Goal: Task Accomplishment & Management: Use online tool/utility

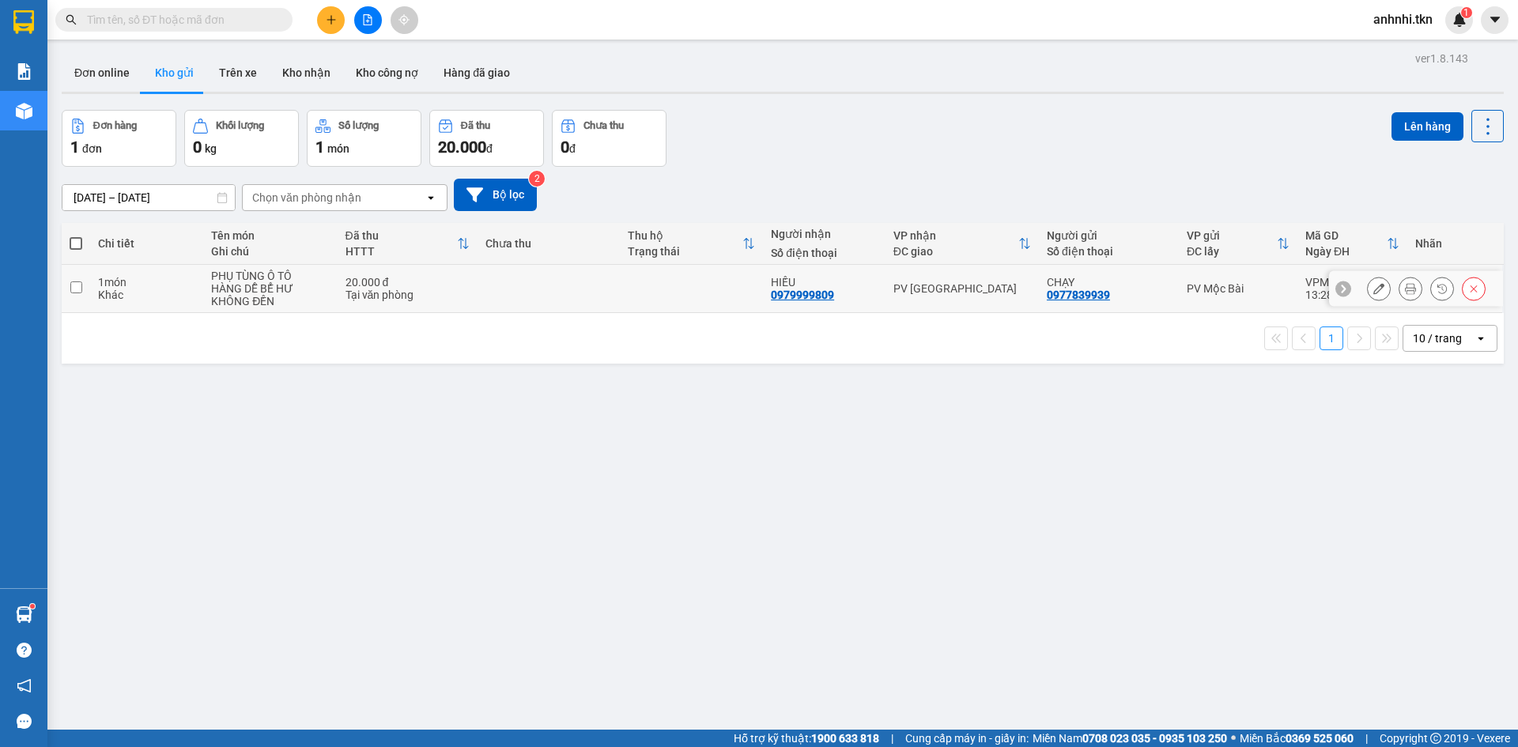
click at [75, 283] on input "checkbox" at bounding box center [76, 288] width 12 height 12
checkbox input "true"
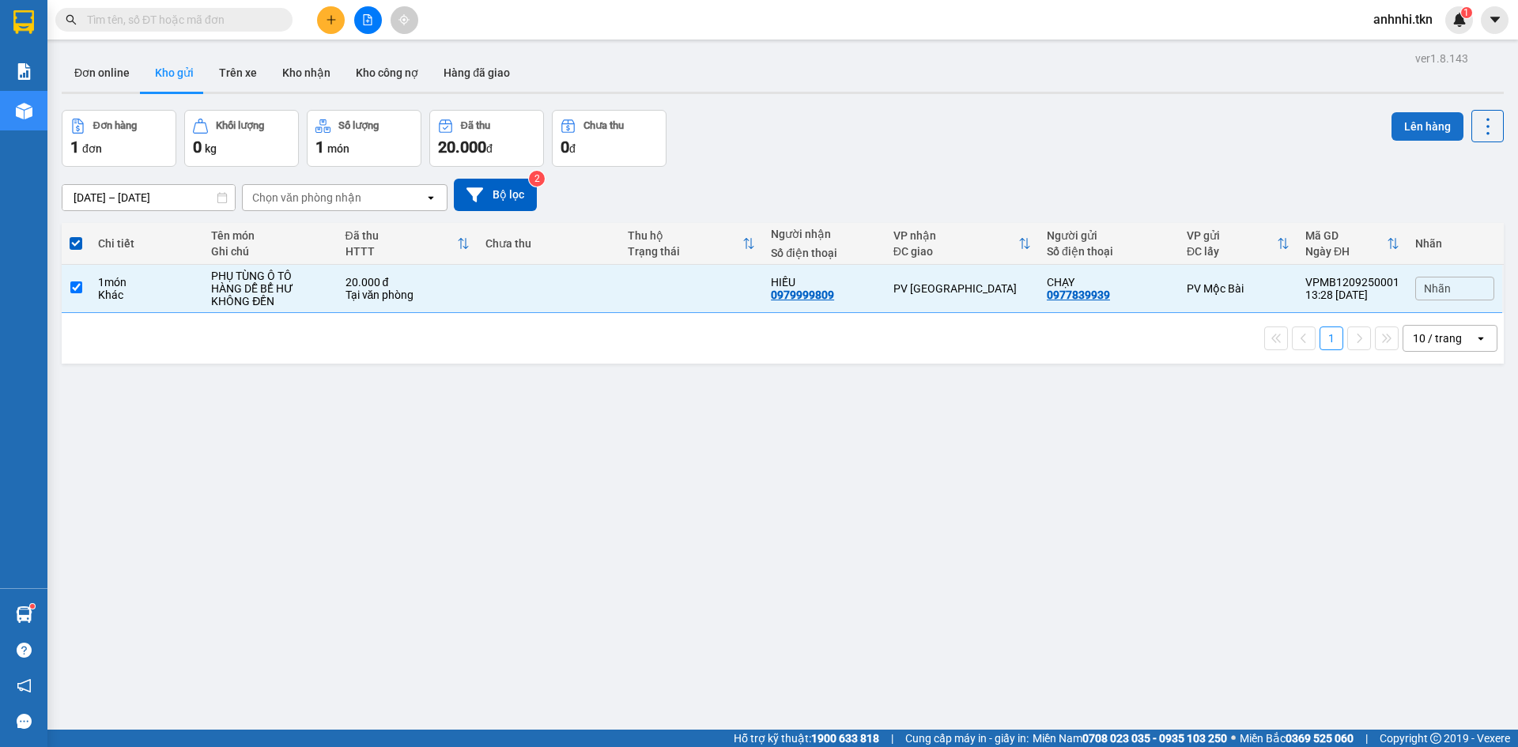
click at [1402, 124] on button "Lên hàng" at bounding box center [1428, 126] width 72 height 28
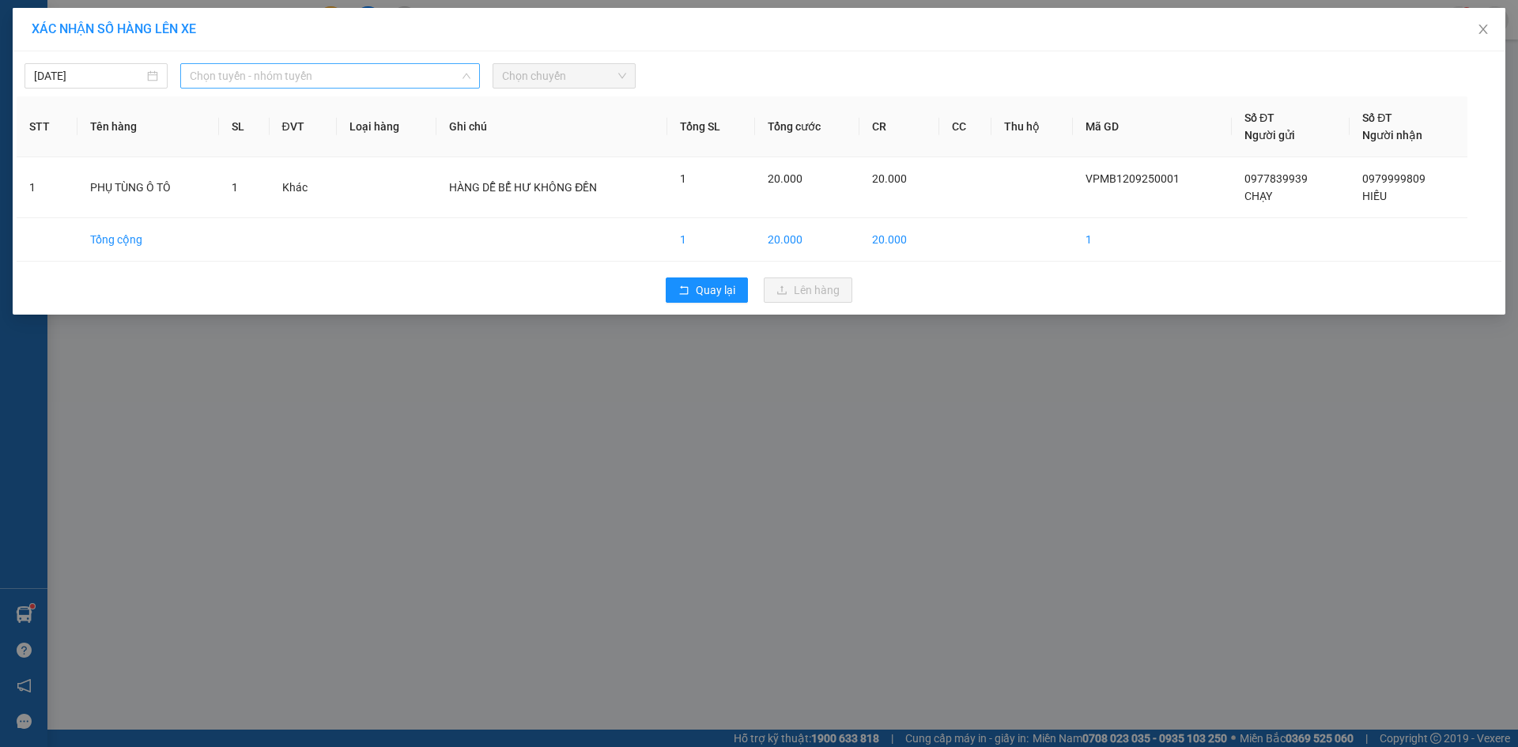
click at [209, 71] on span "Chọn tuyến - nhóm tuyến" at bounding box center [330, 76] width 281 height 24
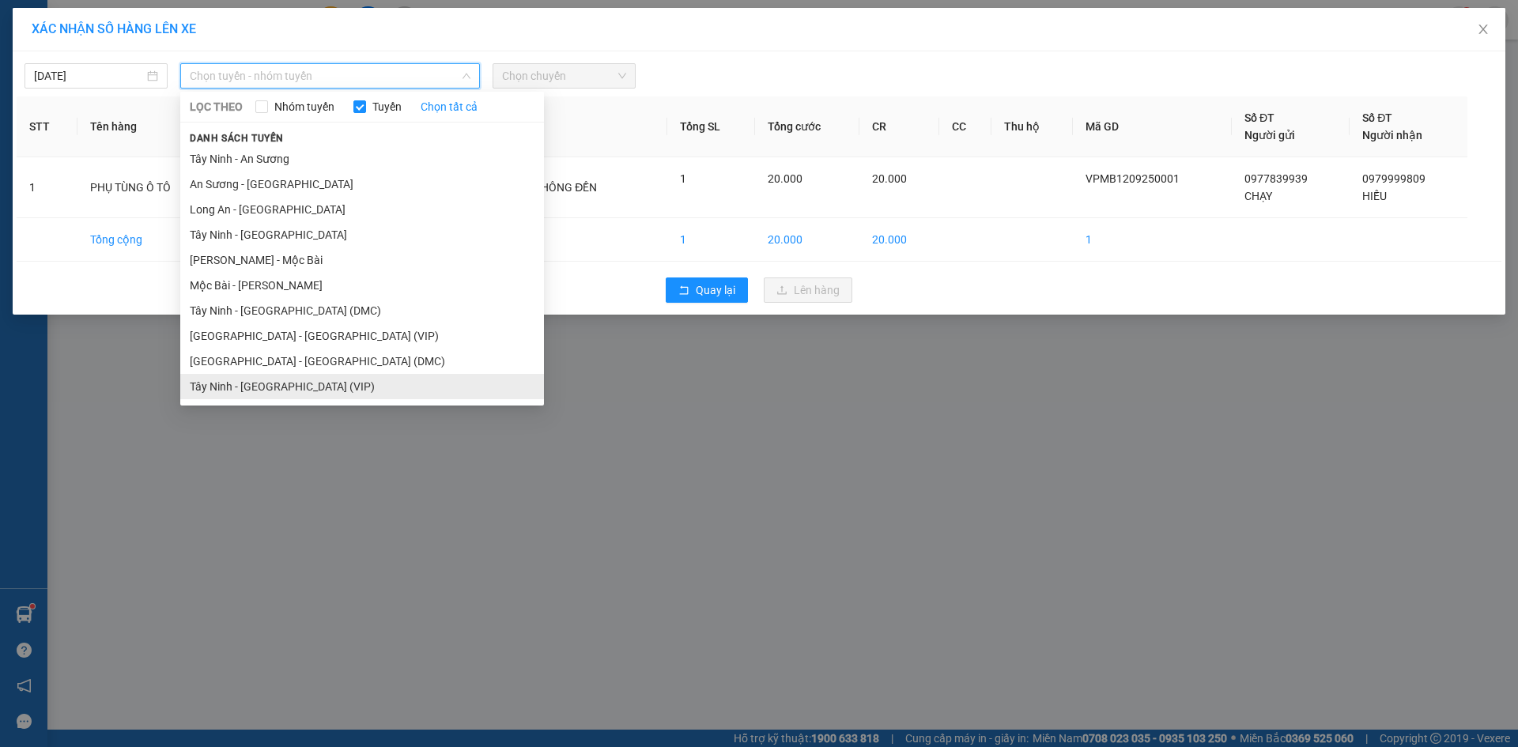
click at [298, 388] on li "Tây Ninh - [GEOGRAPHIC_DATA] (VIP)" at bounding box center [362, 386] width 364 height 25
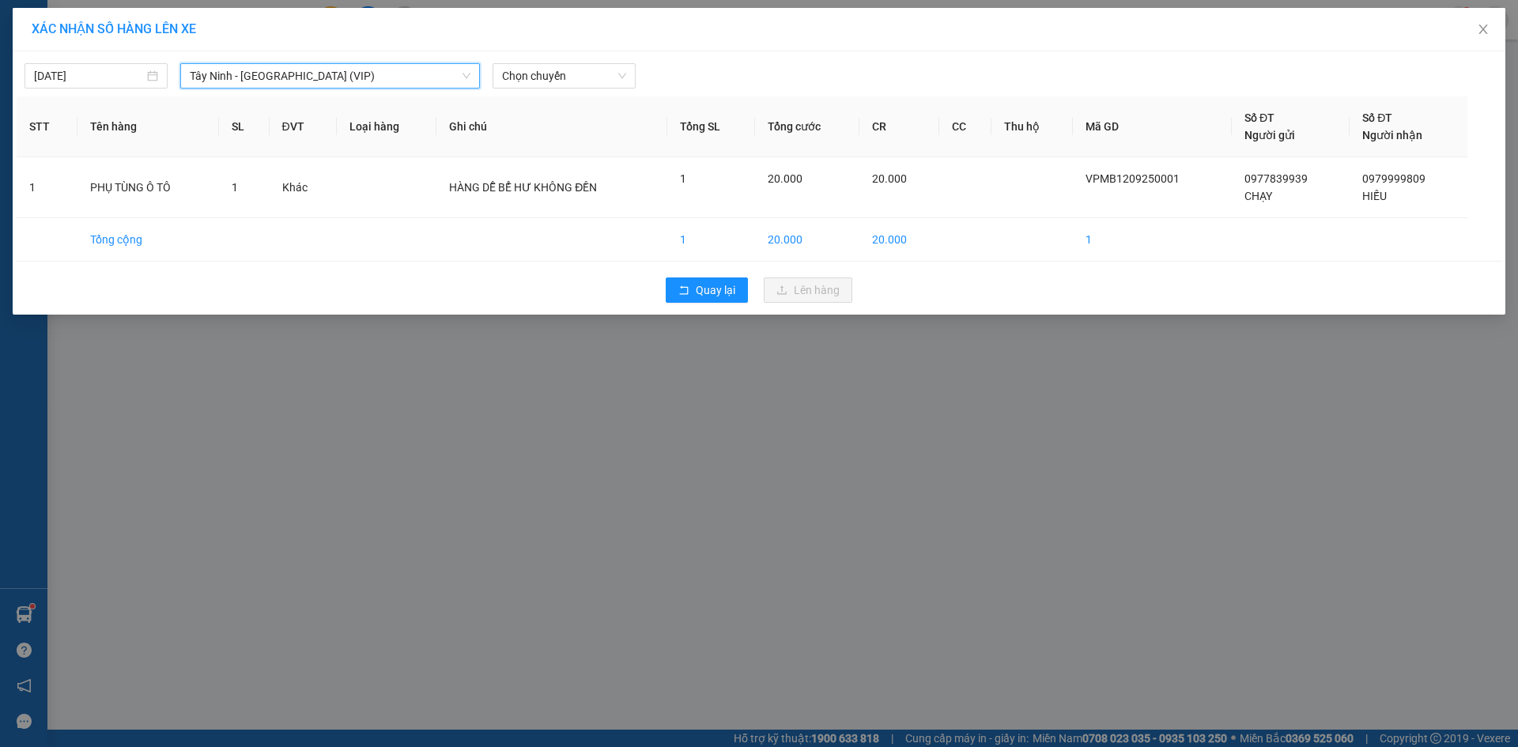
click at [312, 70] on span "Tây Ninh - [GEOGRAPHIC_DATA] (VIP)" at bounding box center [330, 76] width 281 height 24
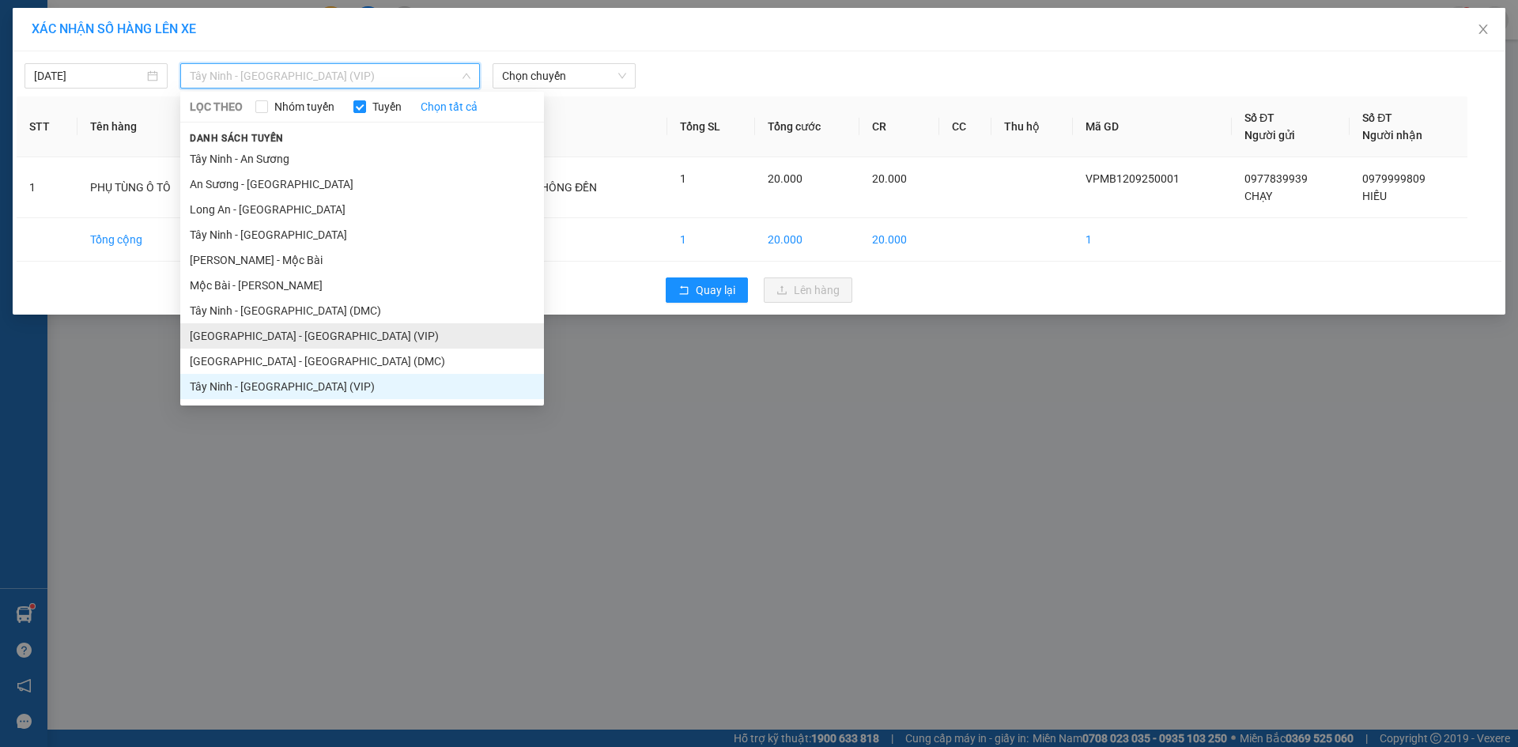
click at [267, 339] on li "[GEOGRAPHIC_DATA] - [GEOGRAPHIC_DATA] (VIP)" at bounding box center [362, 335] width 364 height 25
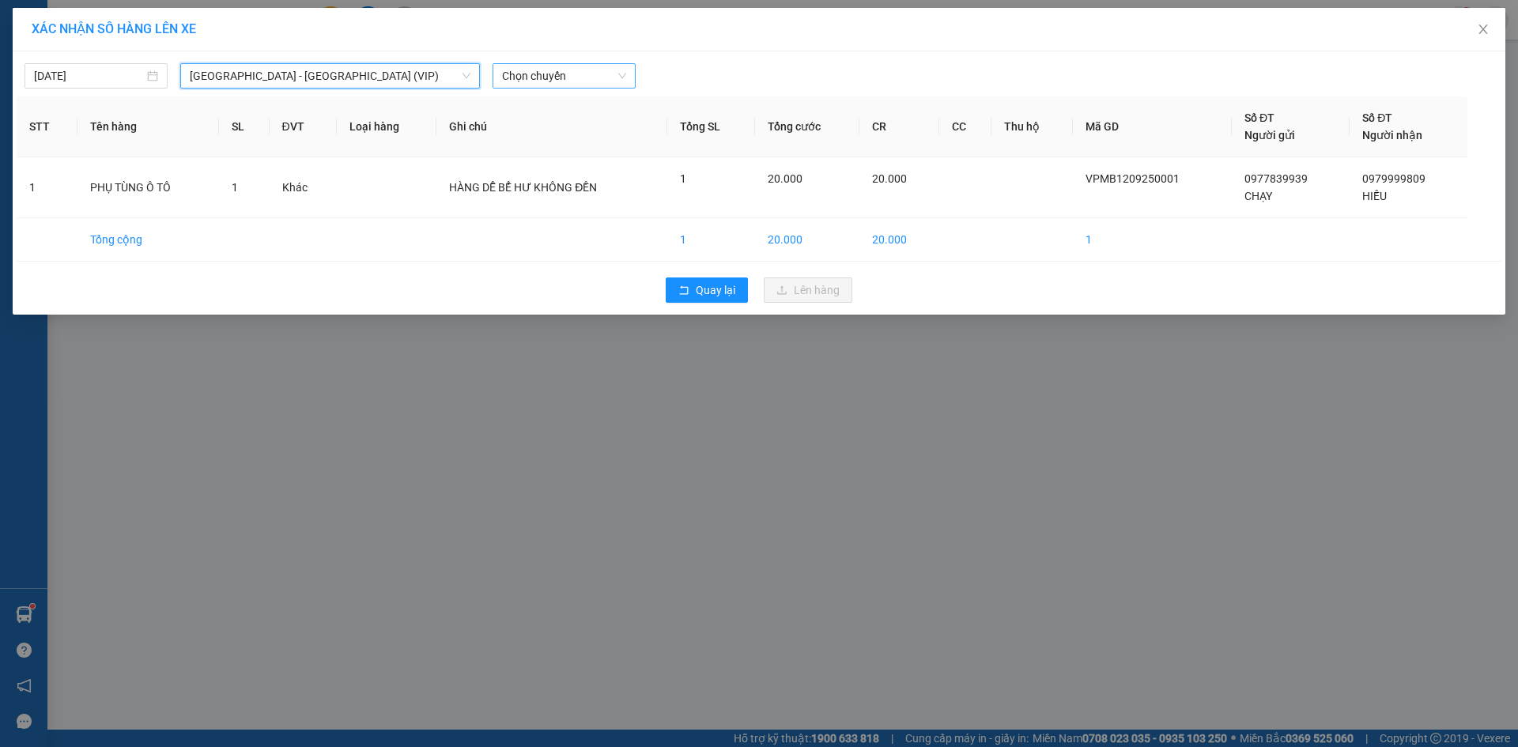
click at [551, 79] on span "Chọn chuyến" at bounding box center [564, 76] width 124 height 24
type input "25860"
click at [569, 135] on div "12:40 - 50H-258.60" at bounding box center [563, 132] width 123 height 17
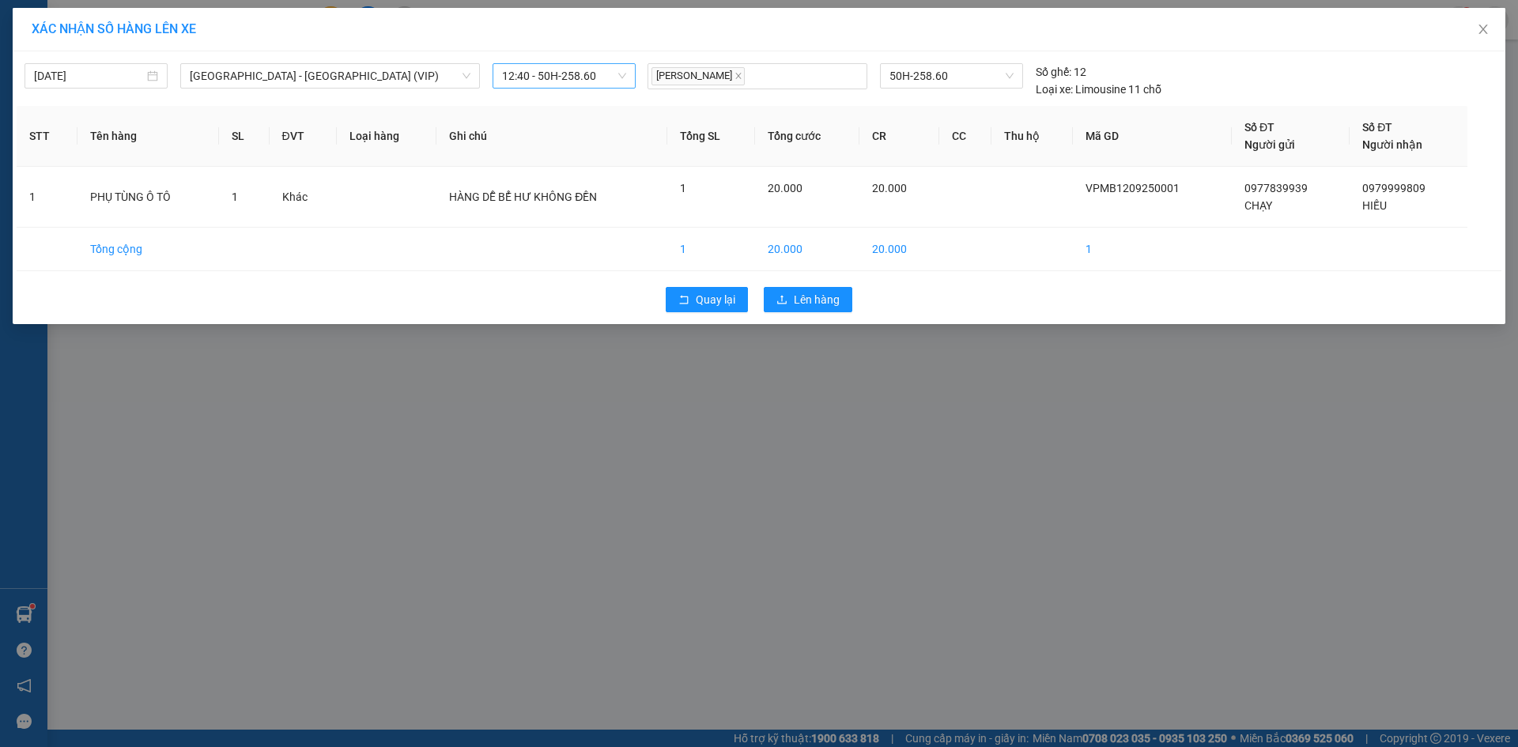
click at [747, 408] on div "XÁC NHẬN SỐ HÀNG LÊN XE [DATE] [GEOGRAPHIC_DATA] - [GEOGRAPHIC_DATA] (VIP) LỌC …" at bounding box center [759, 373] width 1518 height 747
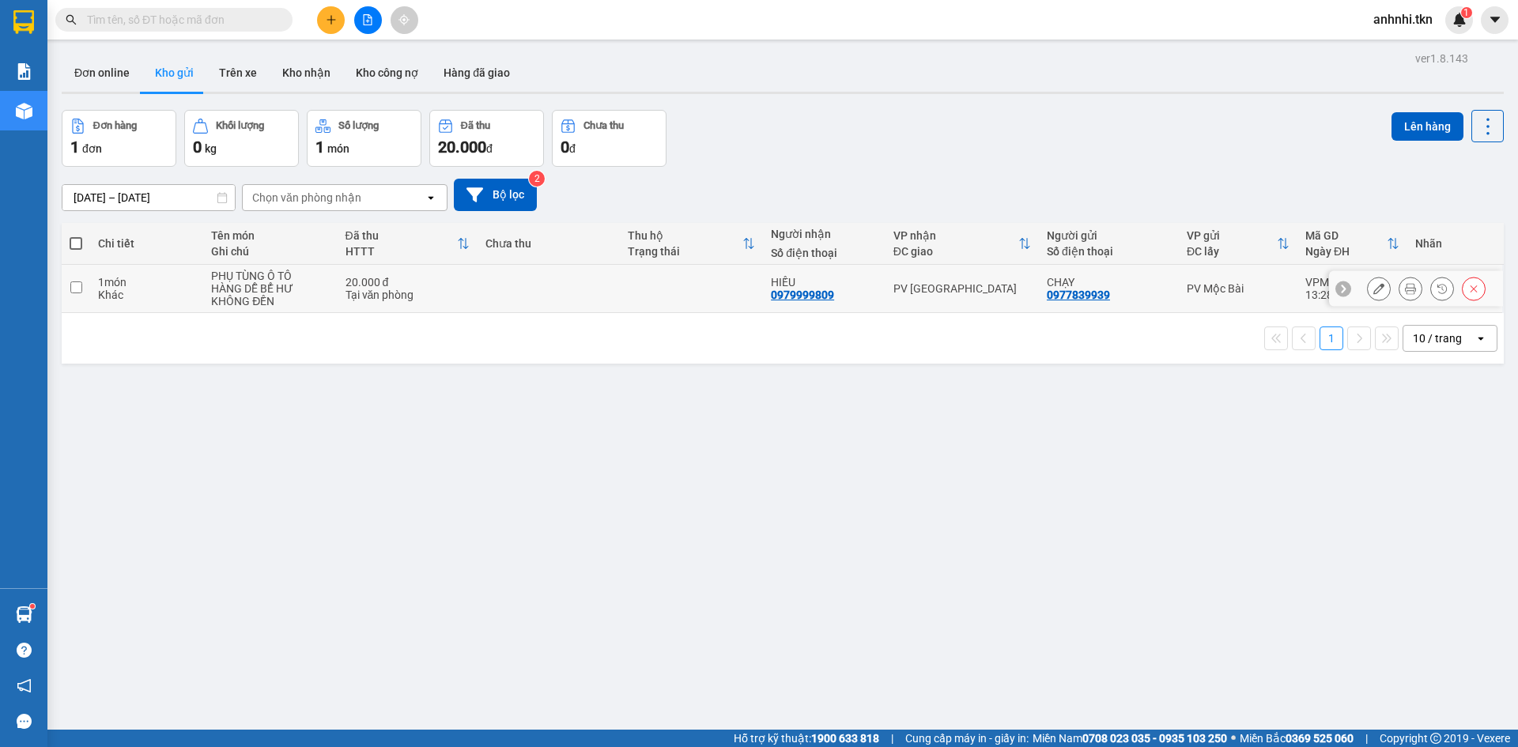
click at [74, 287] on input "checkbox" at bounding box center [76, 288] width 12 height 12
checkbox input "true"
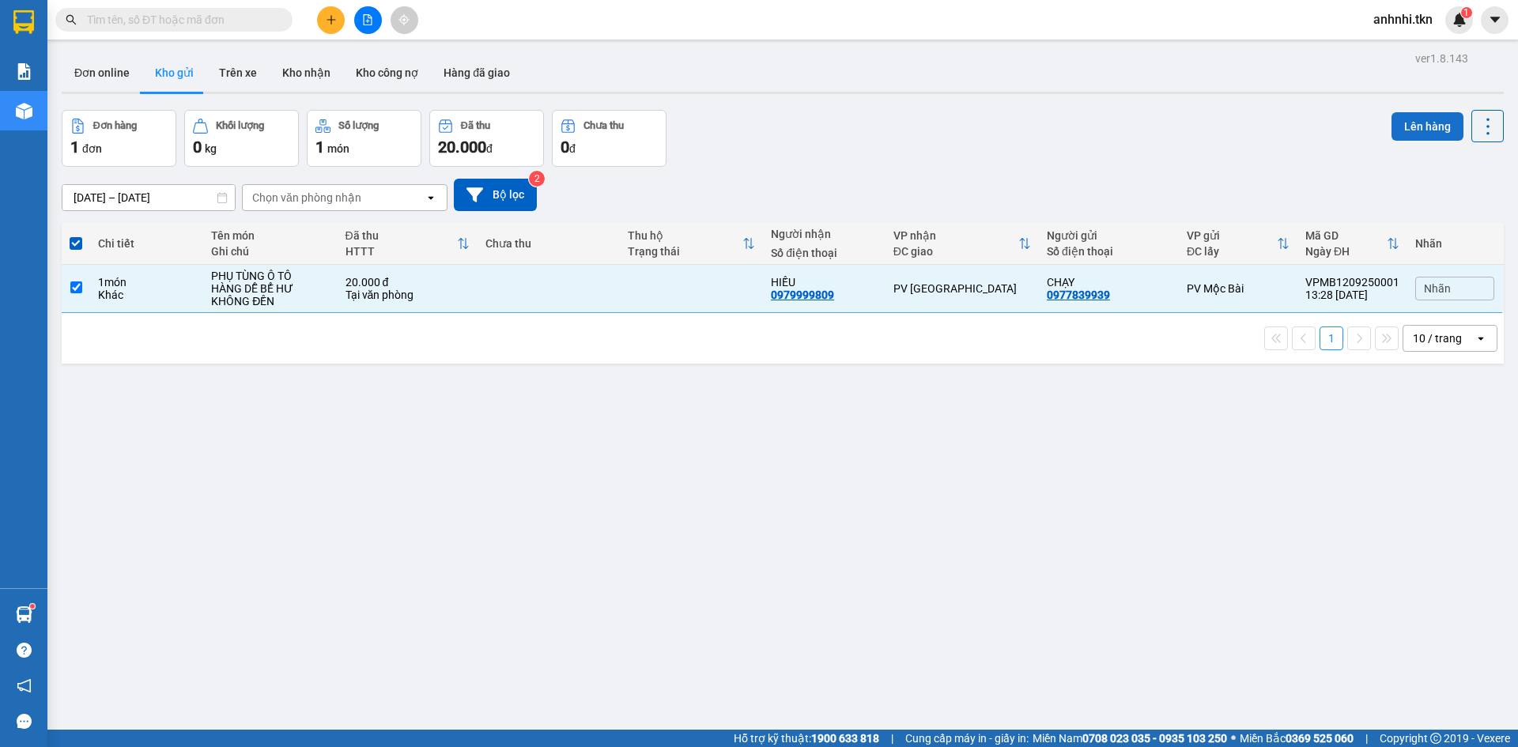
click at [1397, 127] on button "Lên hàng" at bounding box center [1428, 126] width 72 height 28
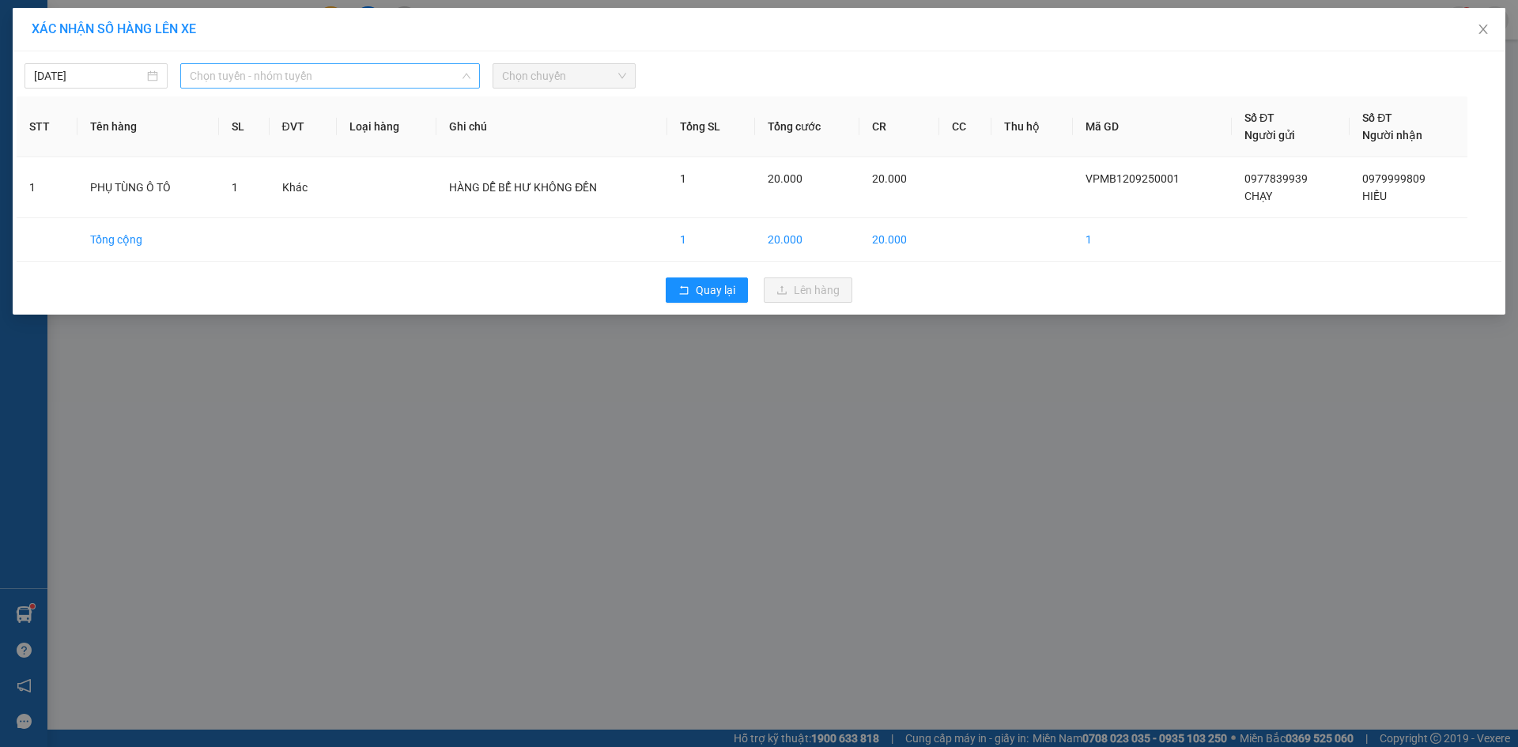
click at [291, 75] on span "Chọn tuyến - nhóm tuyến" at bounding box center [330, 76] width 281 height 24
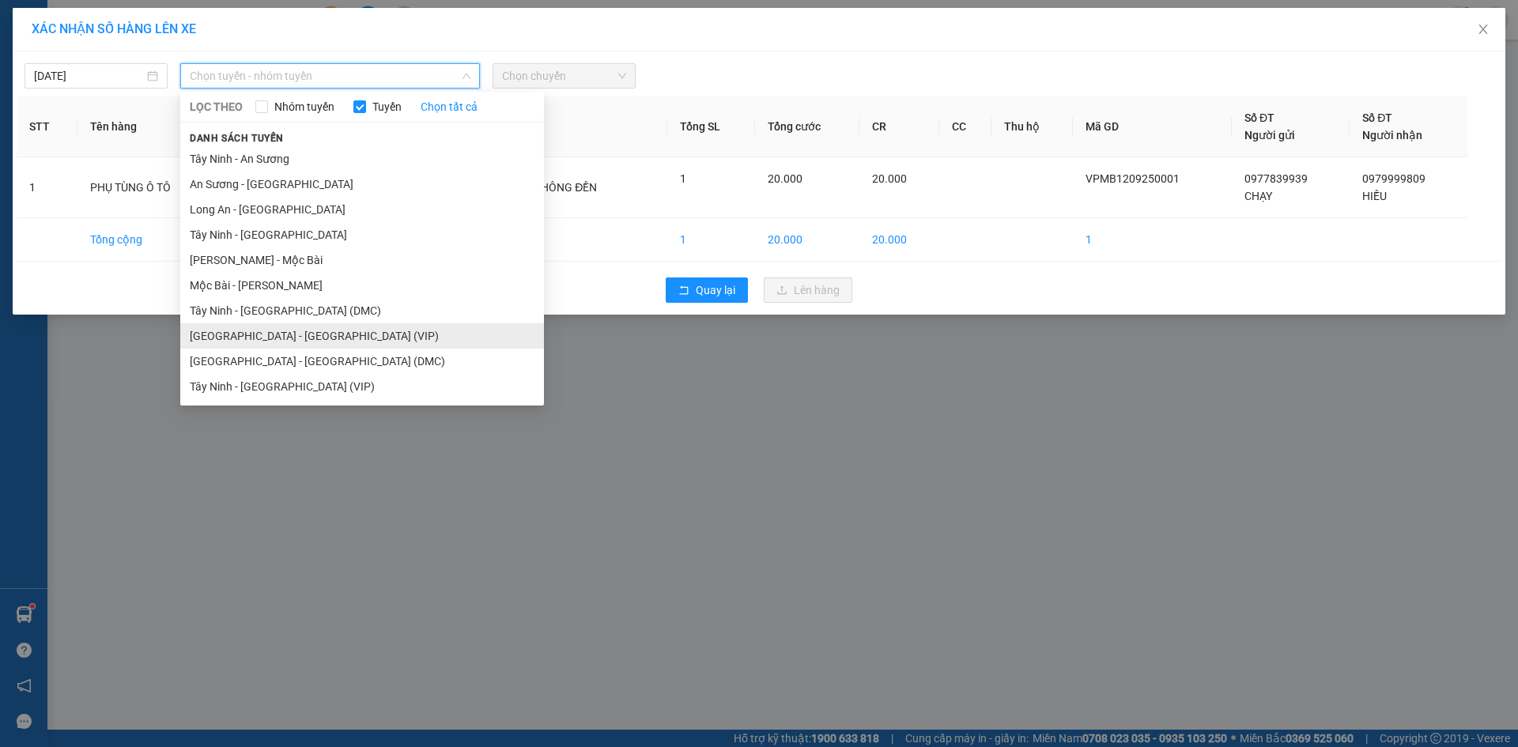
click at [289, 331] on li "[GEOGRAPHIC_DATA] - [GEOGRAPHIC_DATA] (VIP)" at bounding box center [362, 335] width 364 height 25
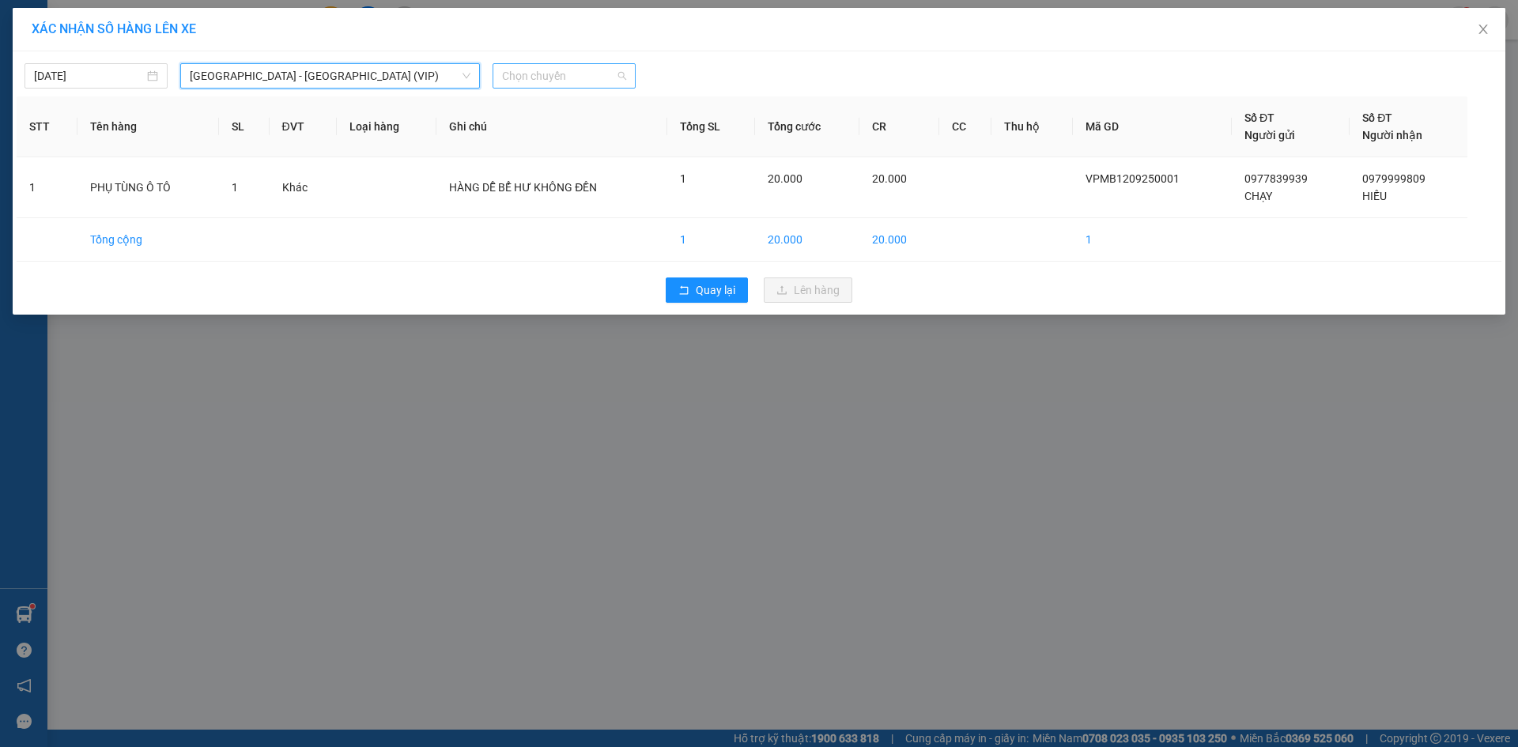
click at [535, 74] on span "Chọn chuyến" at bounding box center [564, 76] width 124 height 24
type input "25860"
click at [554, 133] on div "12:40 - 50H-258.60" at bounding box center [563, 132] width 123 height 17
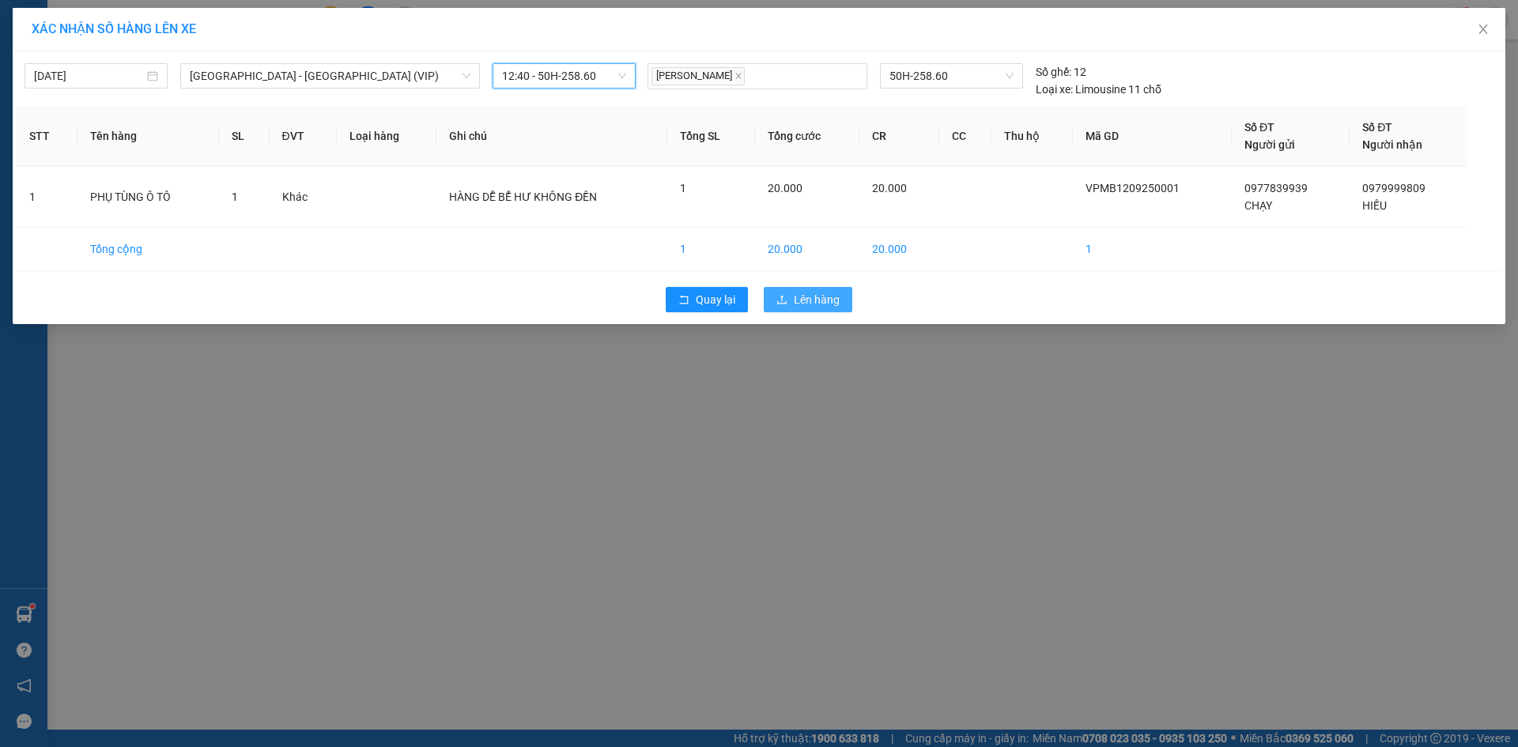
click at [818, 304] on span "Lên hàng" at bounding box center [817, 299] width 46 height 17
